Goal: Information Seeking & Learning: Learn about a topic

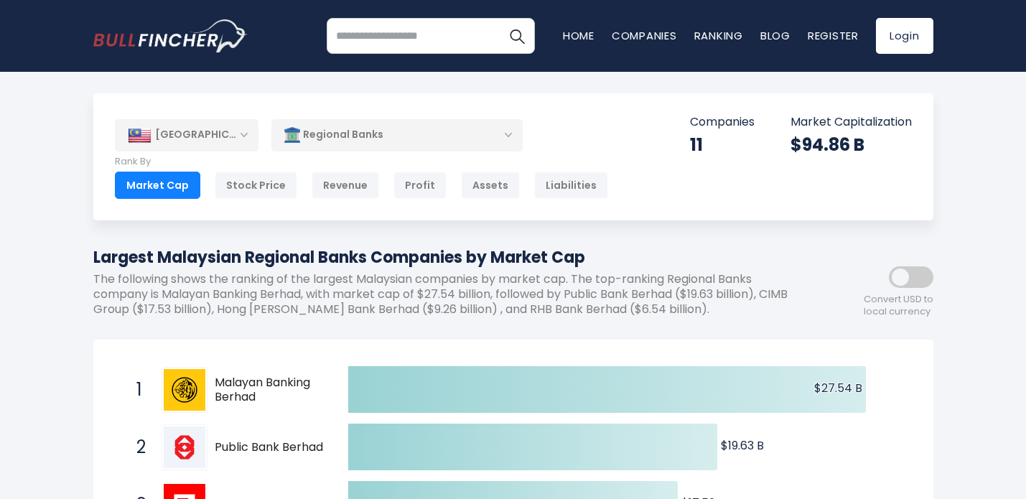
scroll to position [353, 0]
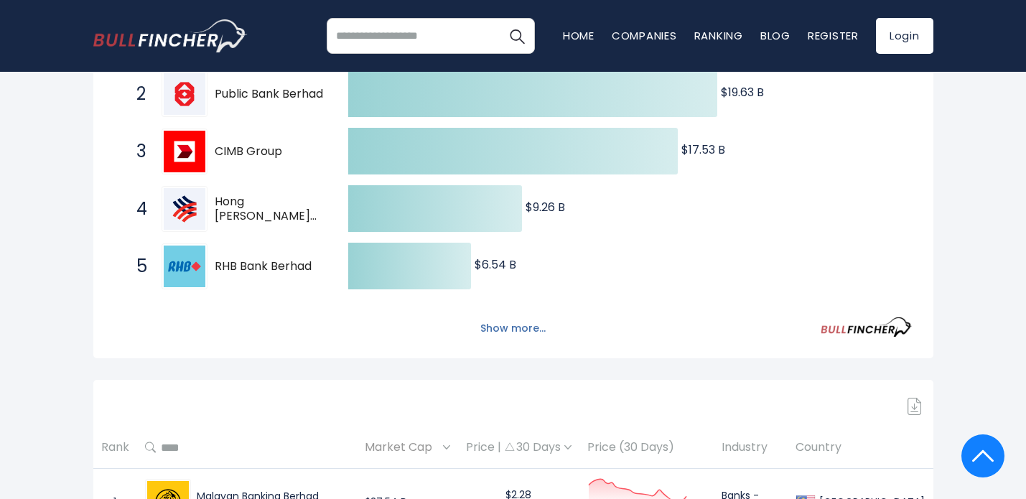
click at [524, 325] on button "Show more..." at bounding box center [513, 329] width 83 height 24
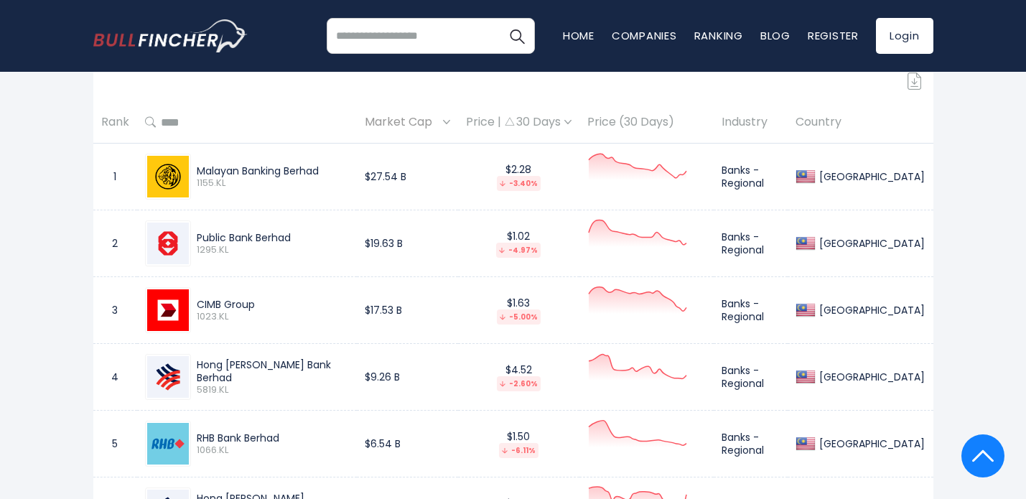
scroll to position [989, 0]
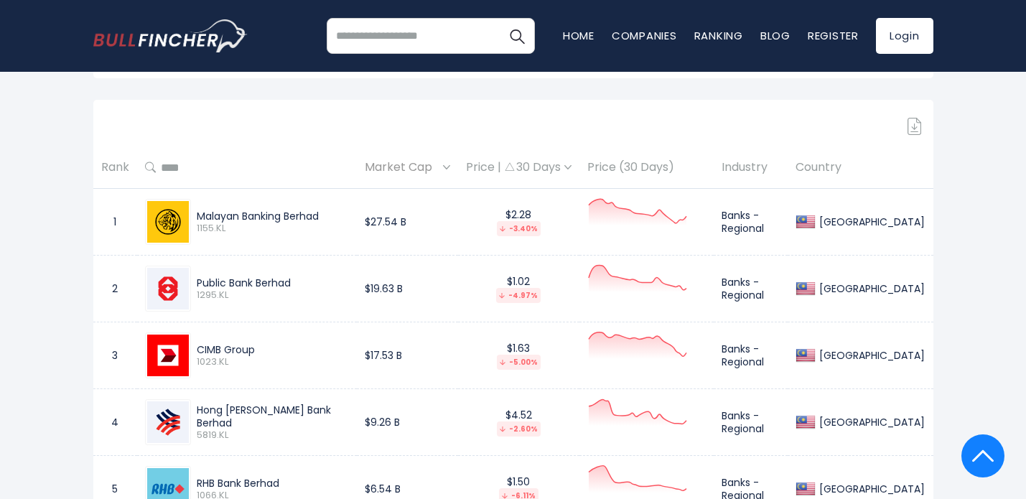
scroll to position [636, 0]
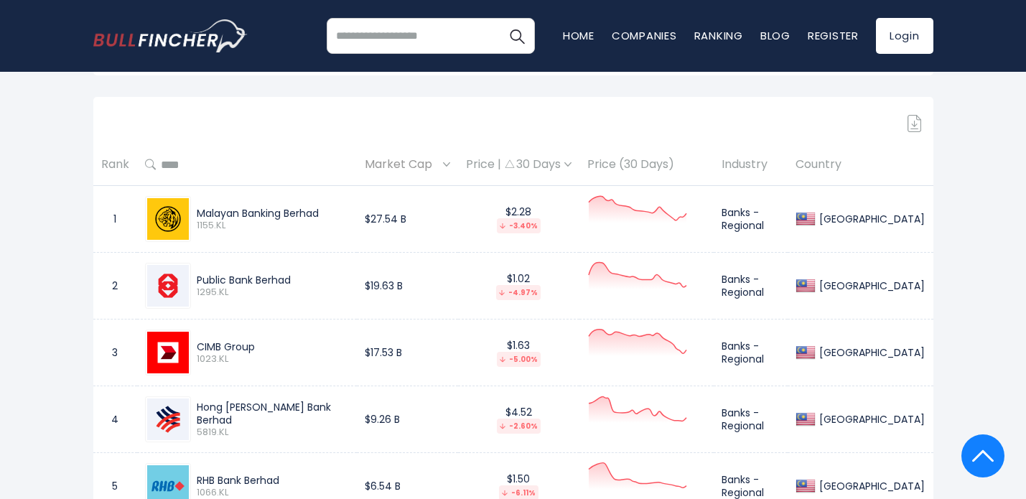
click at [572, 164] on div "Price | 30 Days" at bounding box center [519, 164] width 106 height 15
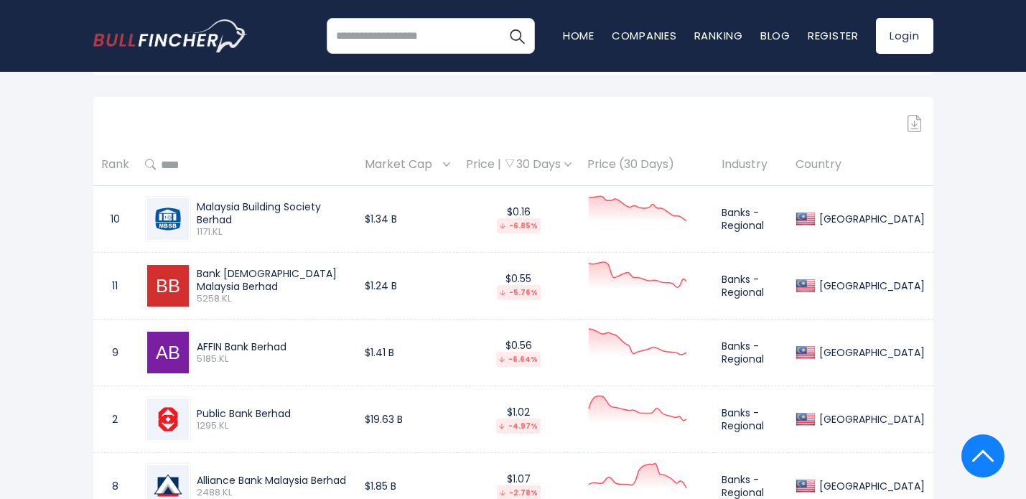
click at [572, 164] on div "Price | 30 Days" at bounding box center [519, 164] width 106 height 15
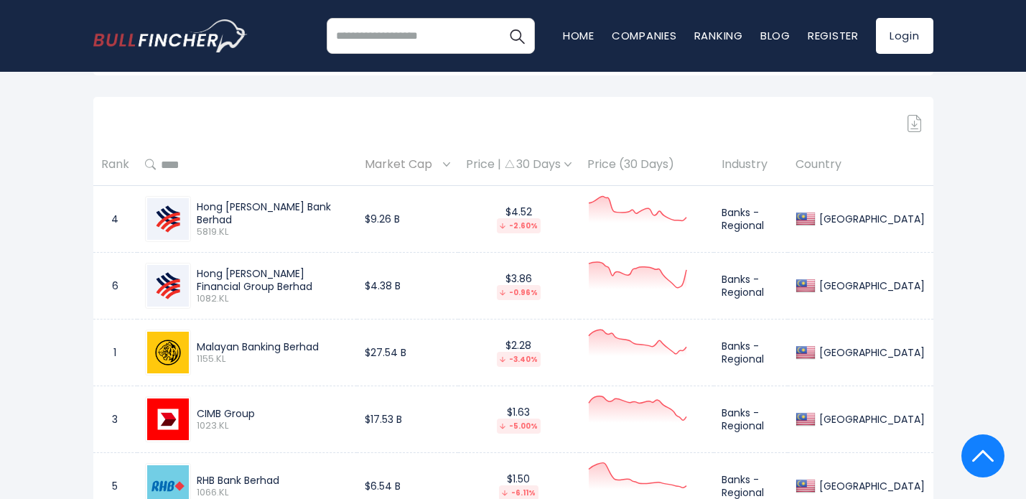
click at [564, 164] on div "Price | 30 Days" at bounding box center [519, 164] width 106 height 15
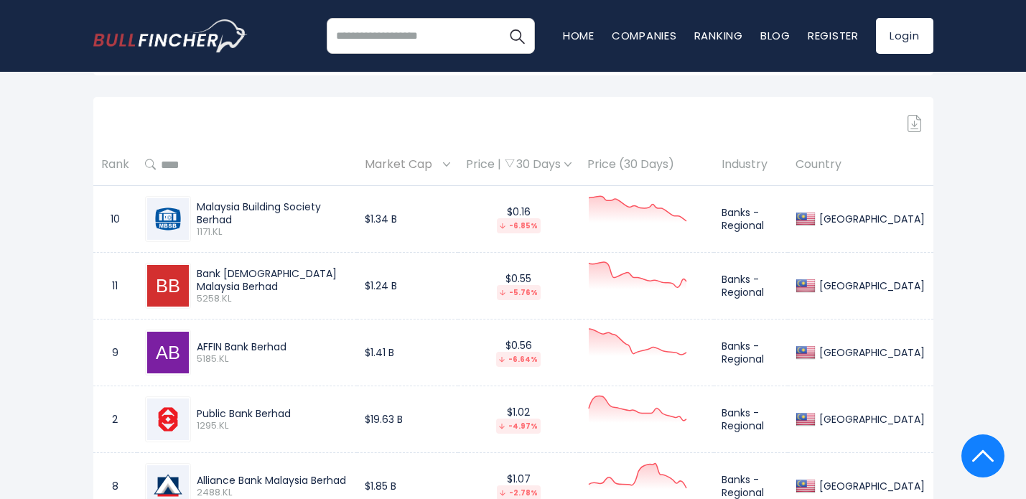
click at [564, 164] on div "Price | 30 Days" at bounding box center [519, 164] width 106 height 15
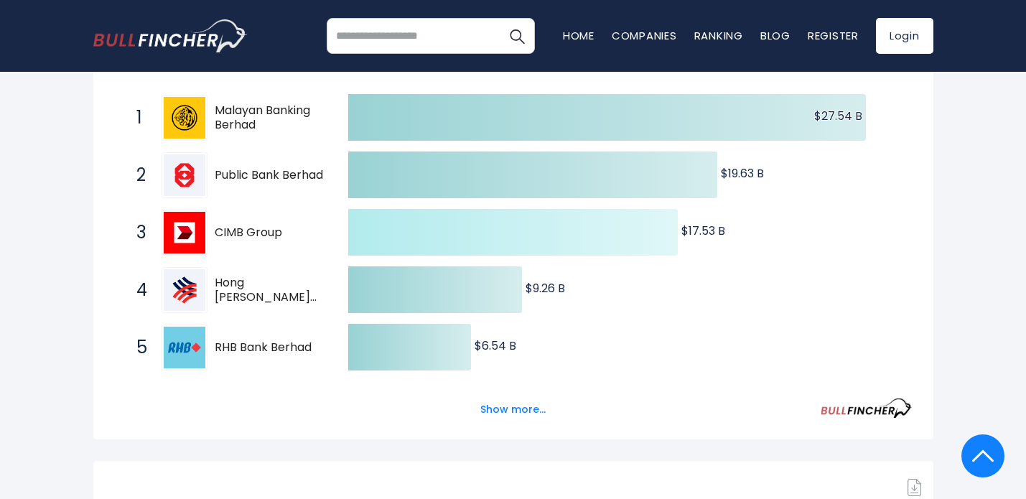
scroll to position [653, 0]
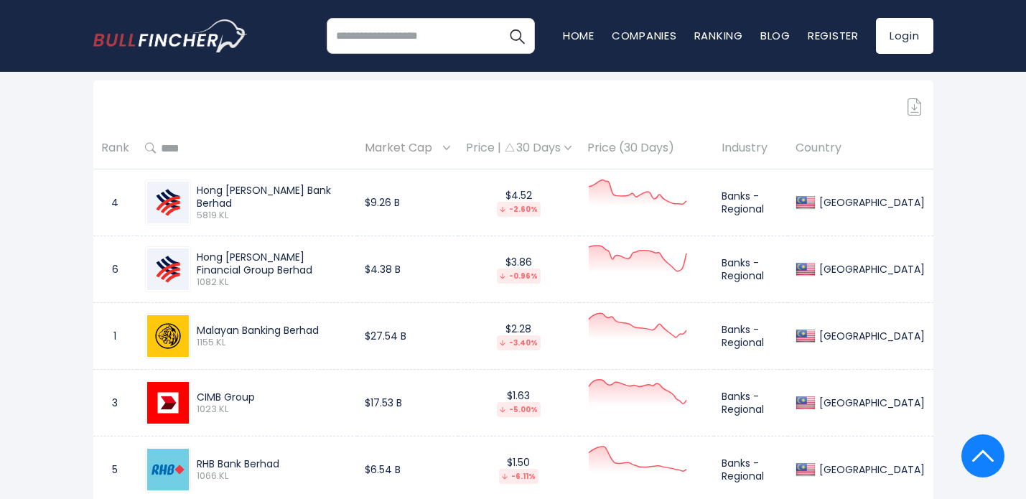
click at [539, 151] on div "Price | 30 Days" at bounding box center [519, 148] width 106 height 15
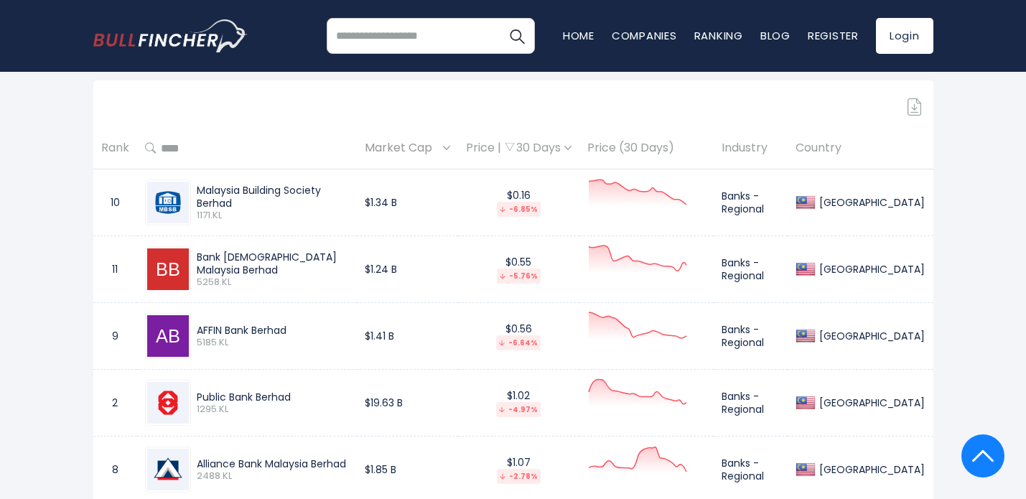
click at [540, 151] on div "Price | 30 Days" at bounding box center [519, 148] width 106 height 15
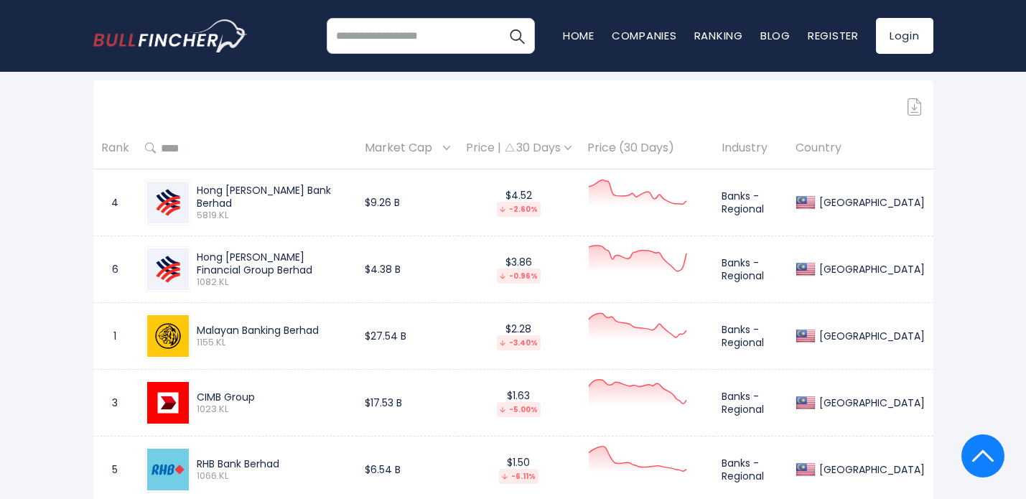
click at [518, 150] on div "Price | 30 Days" at bounding box center [519, 148] width 106 height 15
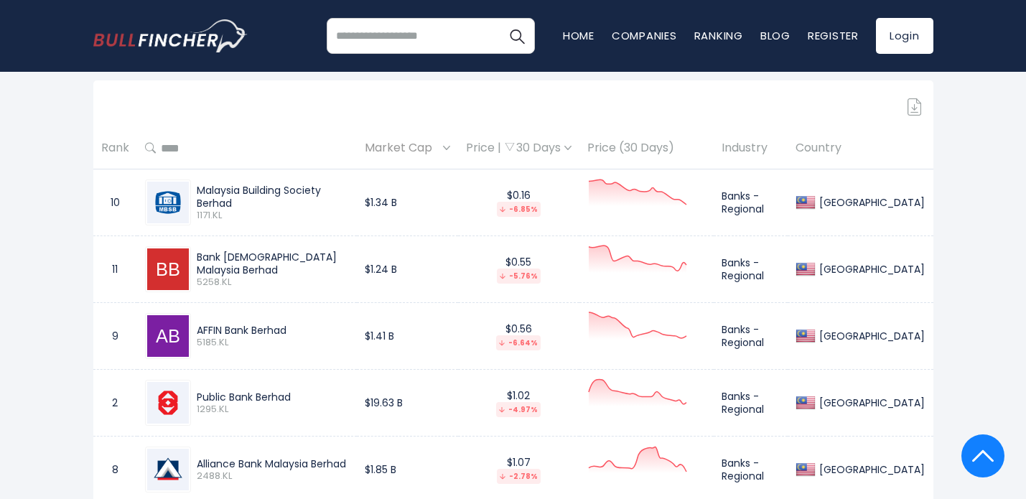
click at [518, 150] on div "Price | 30 Days" at bounding box center [519, 148] width 106 height 15
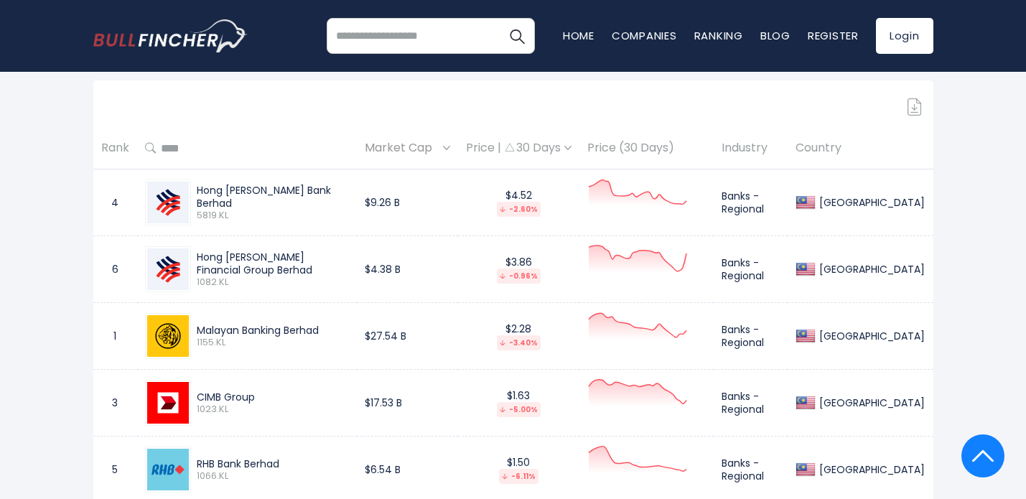
click at [572, 146] on img at bounding box center [567, 148] width 7 height 4
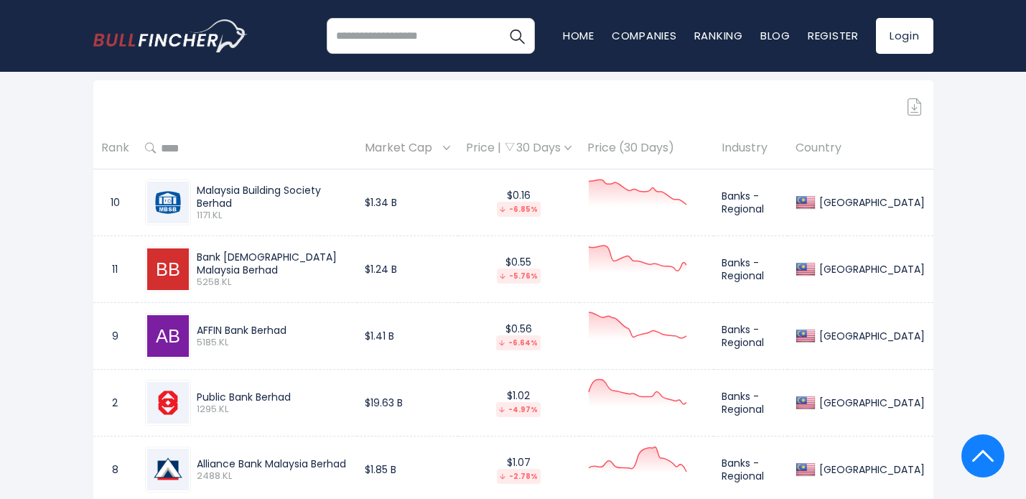
click at [572, 146] on img at bounding box center [567, 148] width 7 height 4
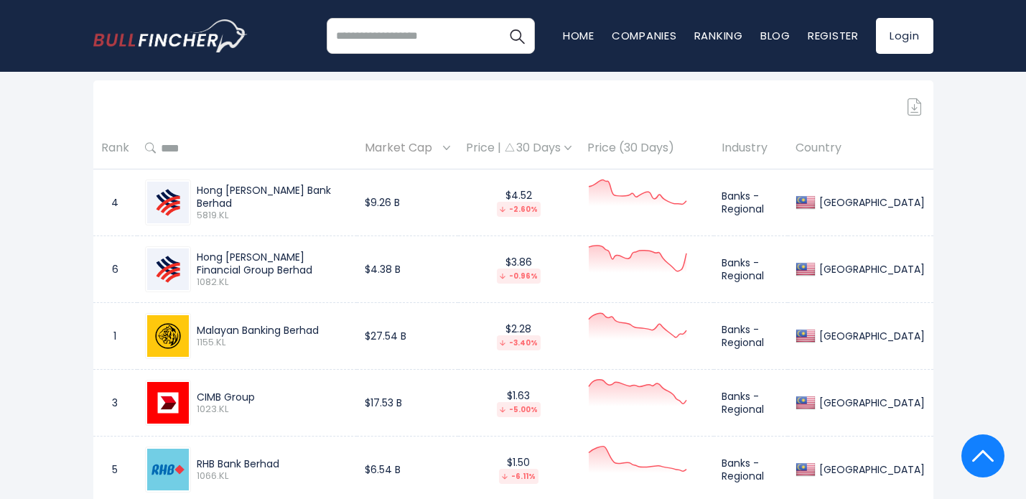
click at [439, 145] on span "Market Cap" at bounding box center [402, 148] width 75 height 22
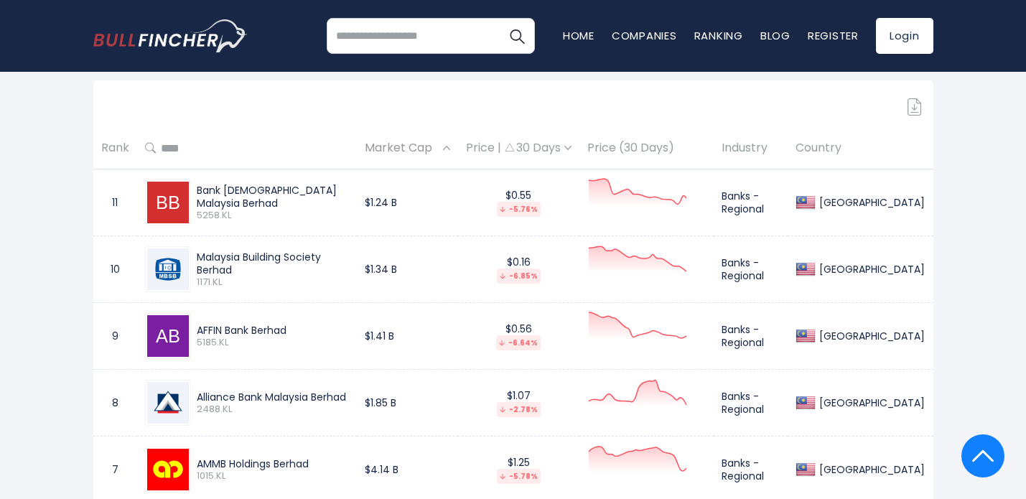
click at [439, 145] on span "Market Cap" at bounding box center [402, 148] width 75 height 22
